Goal: Information Seeking & Learning: Learn about a topic

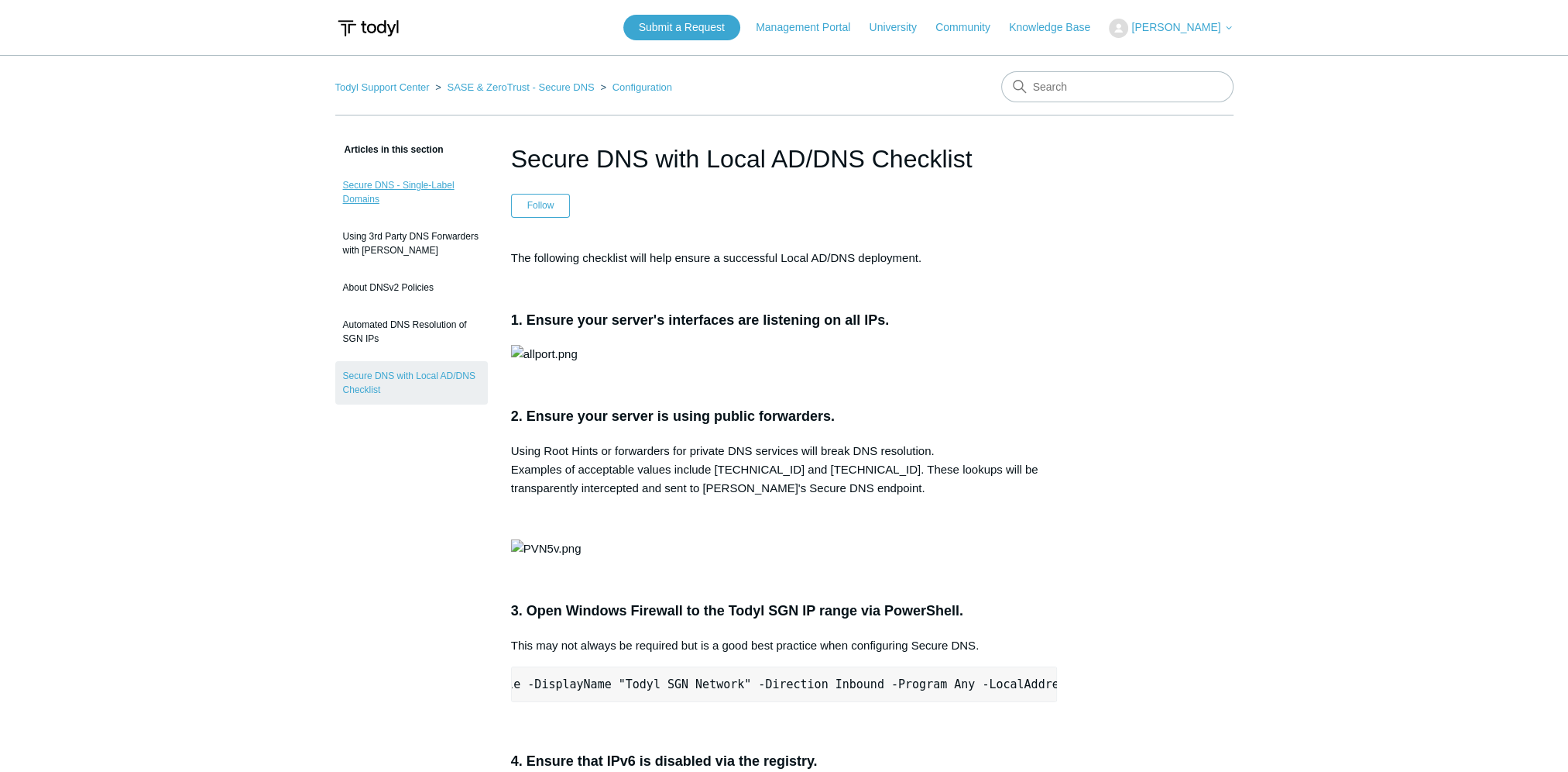
click at [410, 197] on link "Secure DNS - Single-Label Domains" at bounding box center [411, 192] width 152 height 44
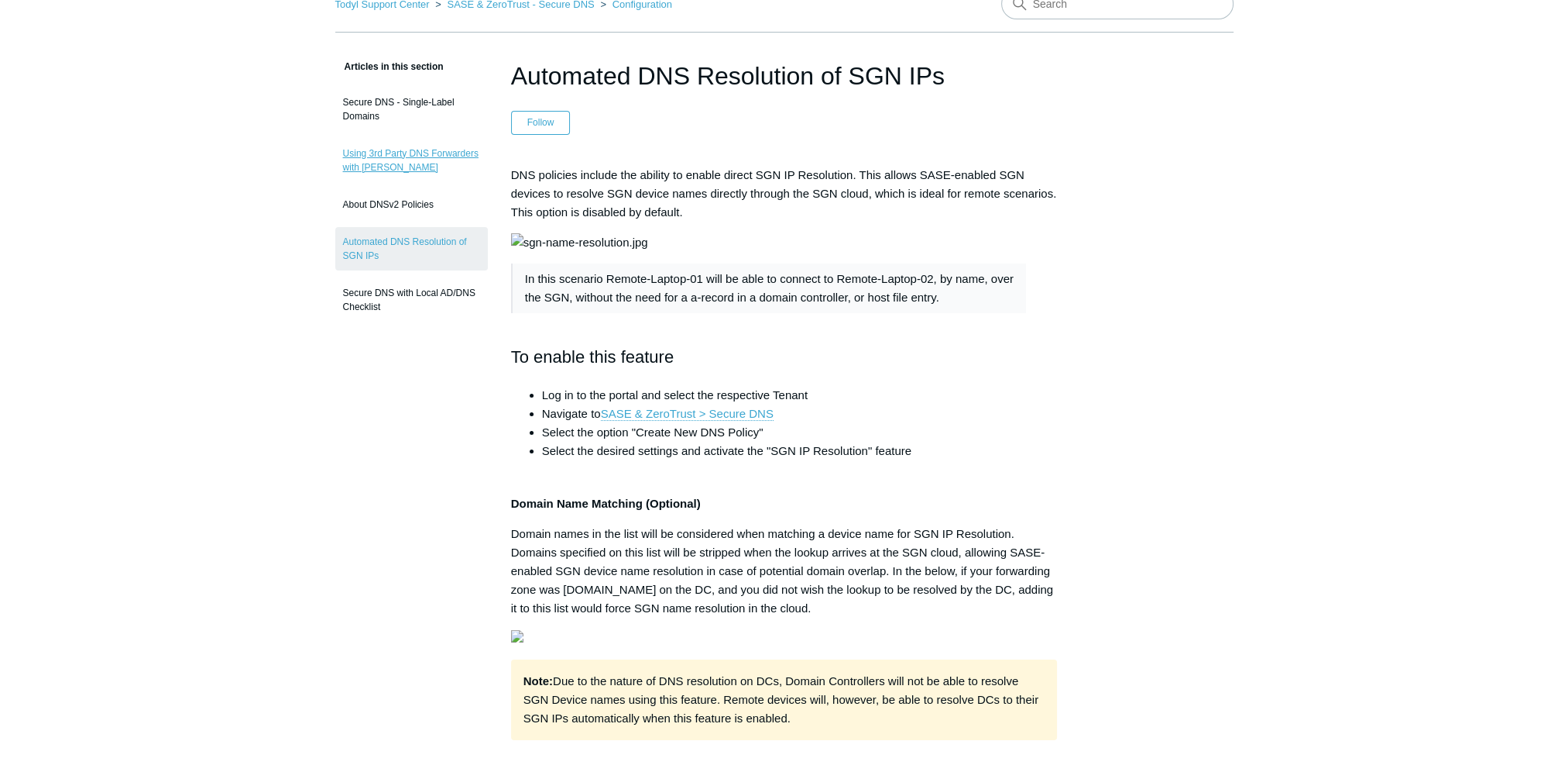
scroll to position [78, 0]
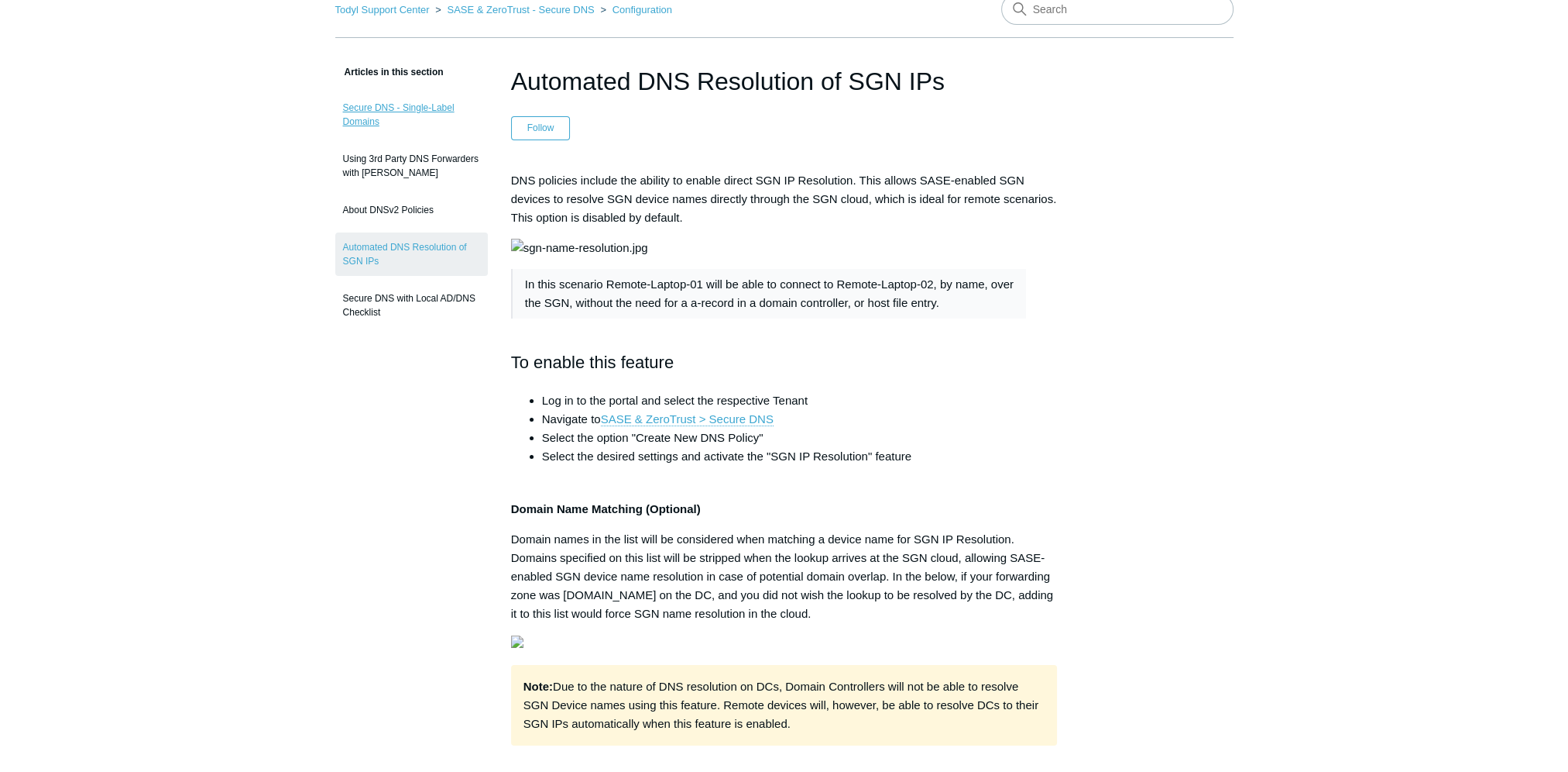
click at [406, 116] on link "Secure DNS - Single-Label Domains" at bounding box center [411, 114] width 152 height 44
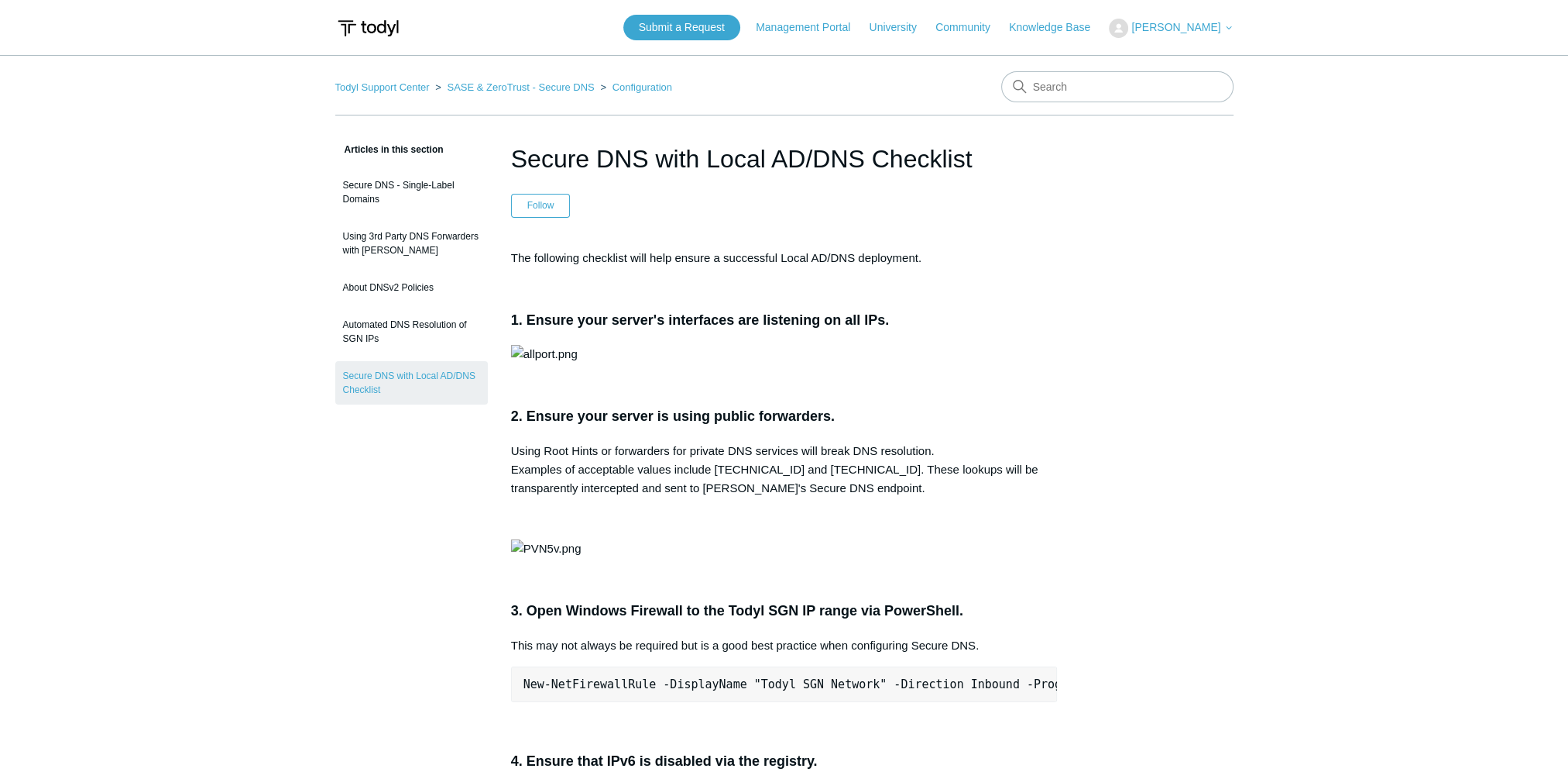
drag, startPoint x: 1058, startPoint y: 431, endPoint x: 1090, endPoint y: 436, distance: 32.4
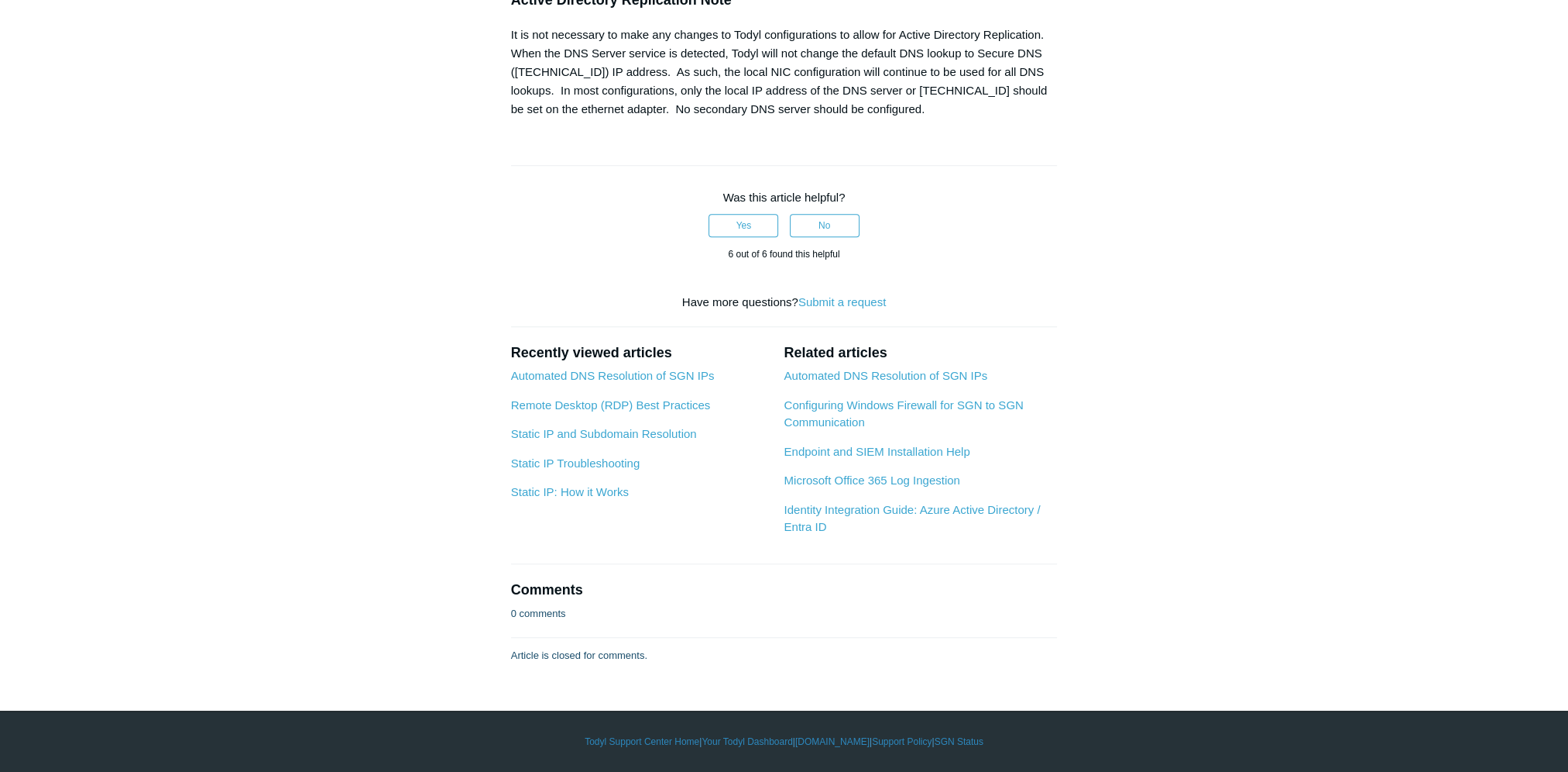
scroll to position [2325, 0]
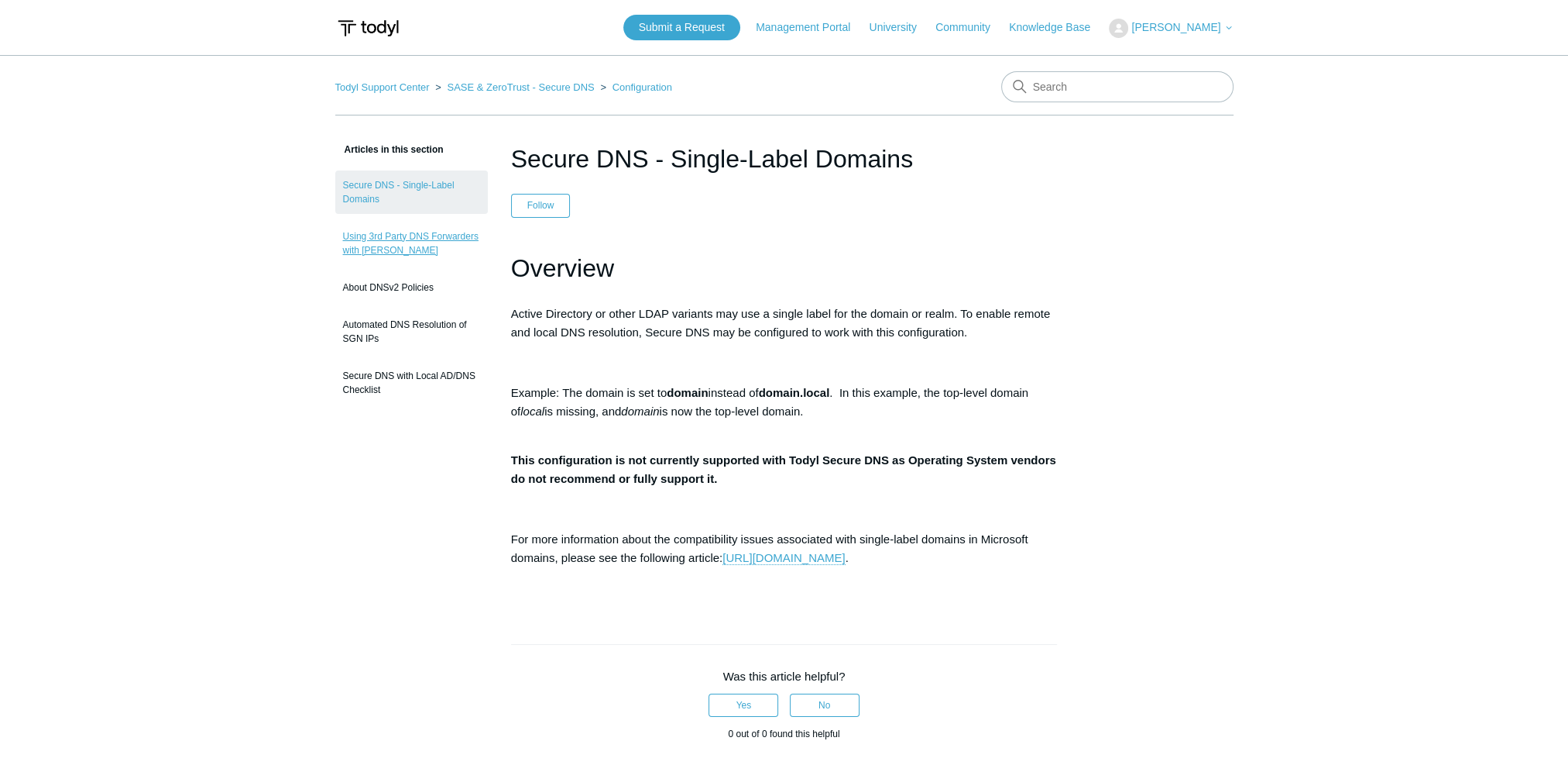
click at [418, 247] on link "Using 3rd Party DNS Forwarders with [PERSON_NAME]" at bounding box center [411, 243] width 152 height 44
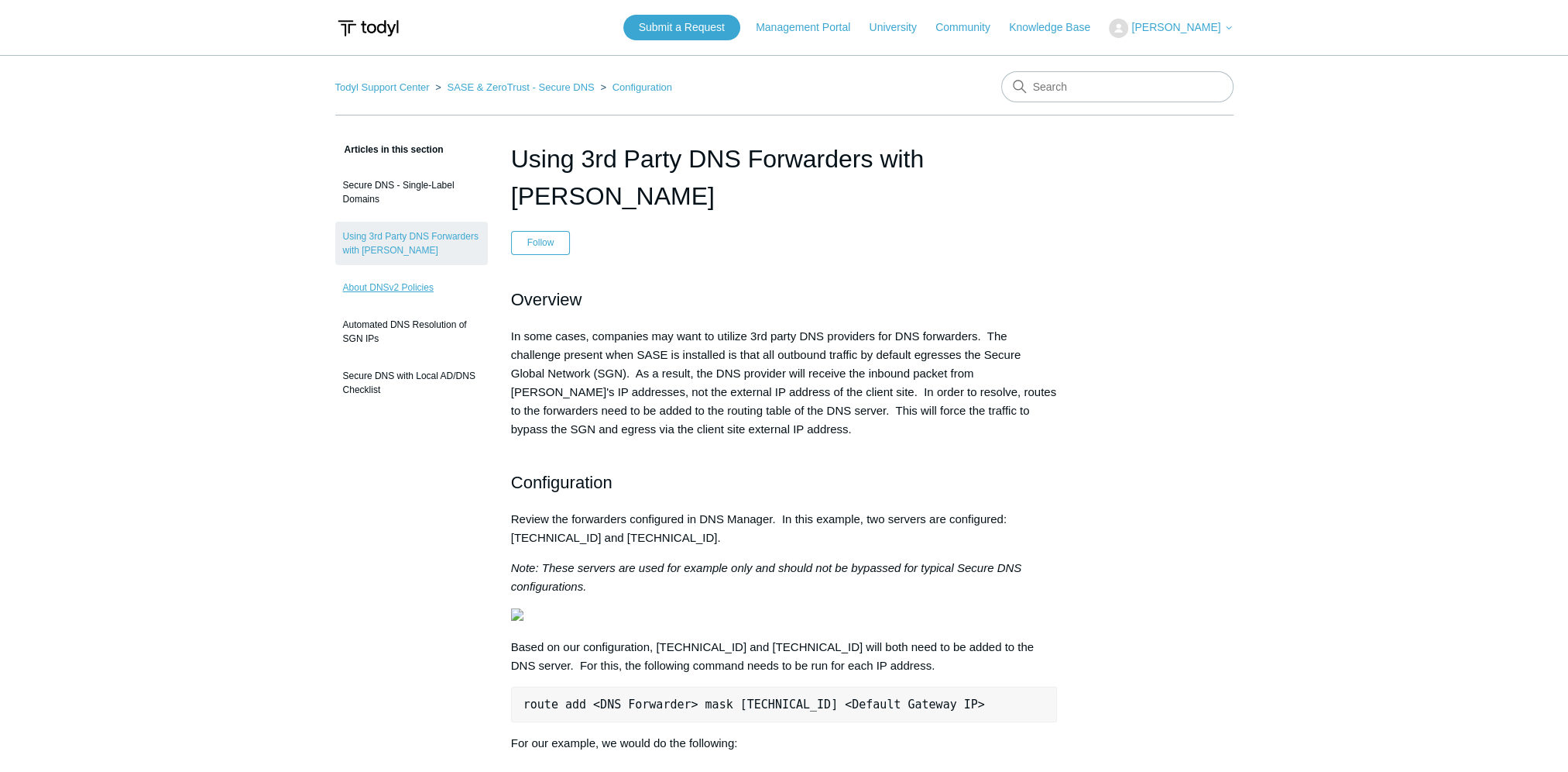
click at [396, 285] on link "About DNSv2 Policies" at bounding box center [411, 287] width 152 height 29
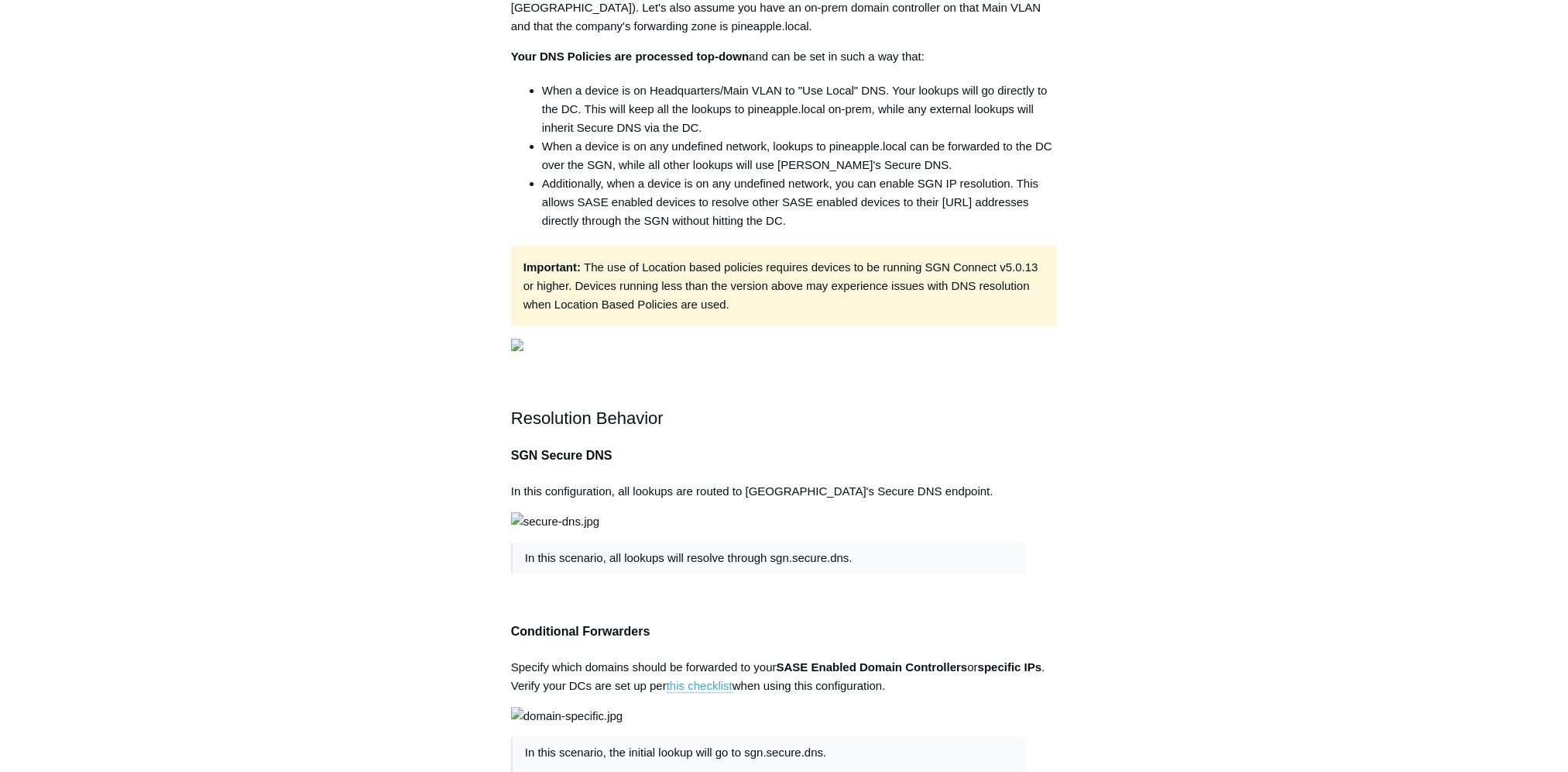
scroll to position [465, 0]
